Goal: Navigation & Orientation: Find specific page/section

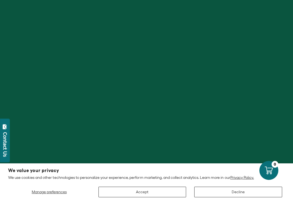
click at [140, 85] on div at bounding box center [146, 100] width 293 height 200
click at [245, 190] on button "Decline" at bounding box center [239, 192] width 88 height 11
click at [237, 190] on button "Decline" at bounding box center [239, 192] width 88 height 11
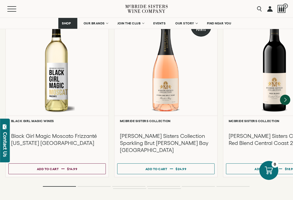
scroll to position [1244, 0]
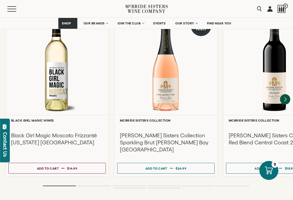
click at [287, 94] on icon "Next" at bounding box center [285, 99] width 10 height 10
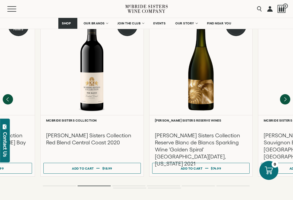
click at [286, 94] on icon "Next" at bounding box center [285, 99] width 10 height 10
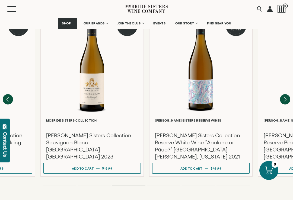
click at [286, 94] on icon "Next" at bounding box center [285, 99] width 10 height 10
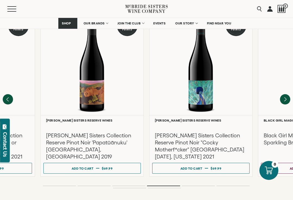
click at [287, 94] on icon "Next" at bounding box center [285, 99] width 10 height 10
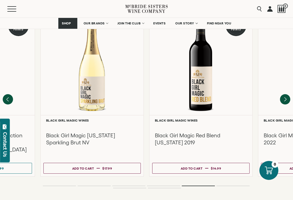
click at [286, 98] on icon "Next" at bounding box center [286, 100] width 2 height 4
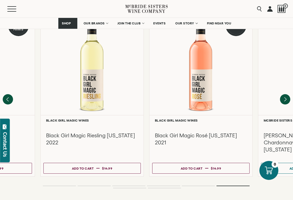
click at [288, 94] on icon "Next" at bounding box center [285, 99] width 10 height 10
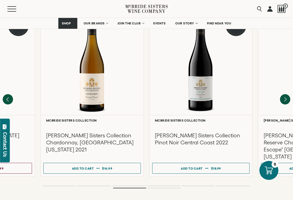
click at [287, 94] on icon "Next" at bounding box center [285, 99] width 10 height 10
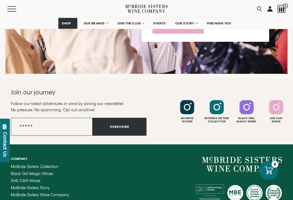
scroll to position [2118, 0]
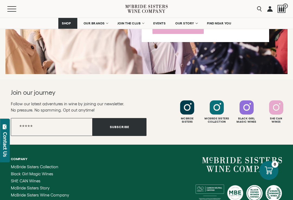
click at [224, 24] on span "FIND NEAR YOU" at bounding box center [219, 23] width 24 height 4
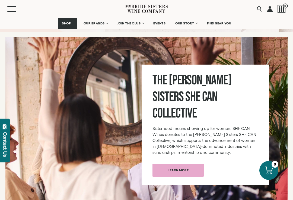
scroll to position [1974, 0]
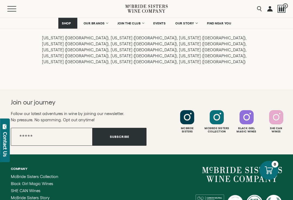
scroll to position [784, 0]
